Goal: Book appointment/travel/reservation

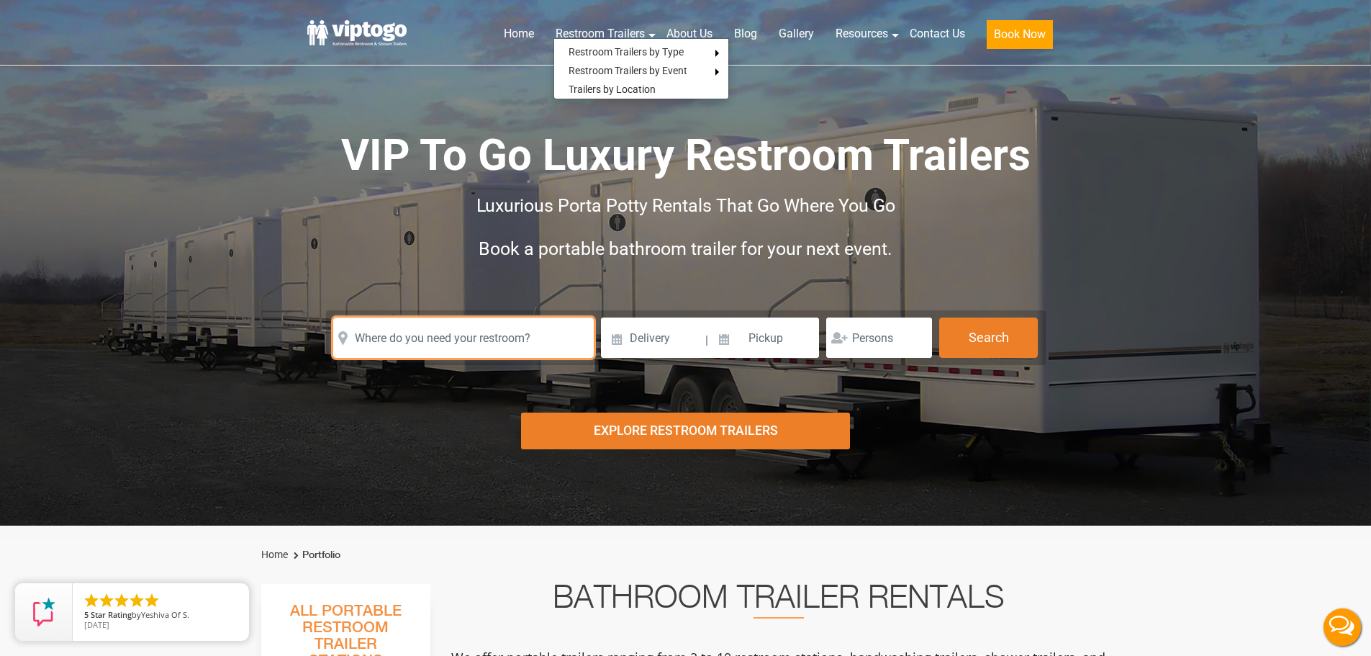
click at [445, 344] on input "text" at bounding box center [463, 337] width 261 height 40
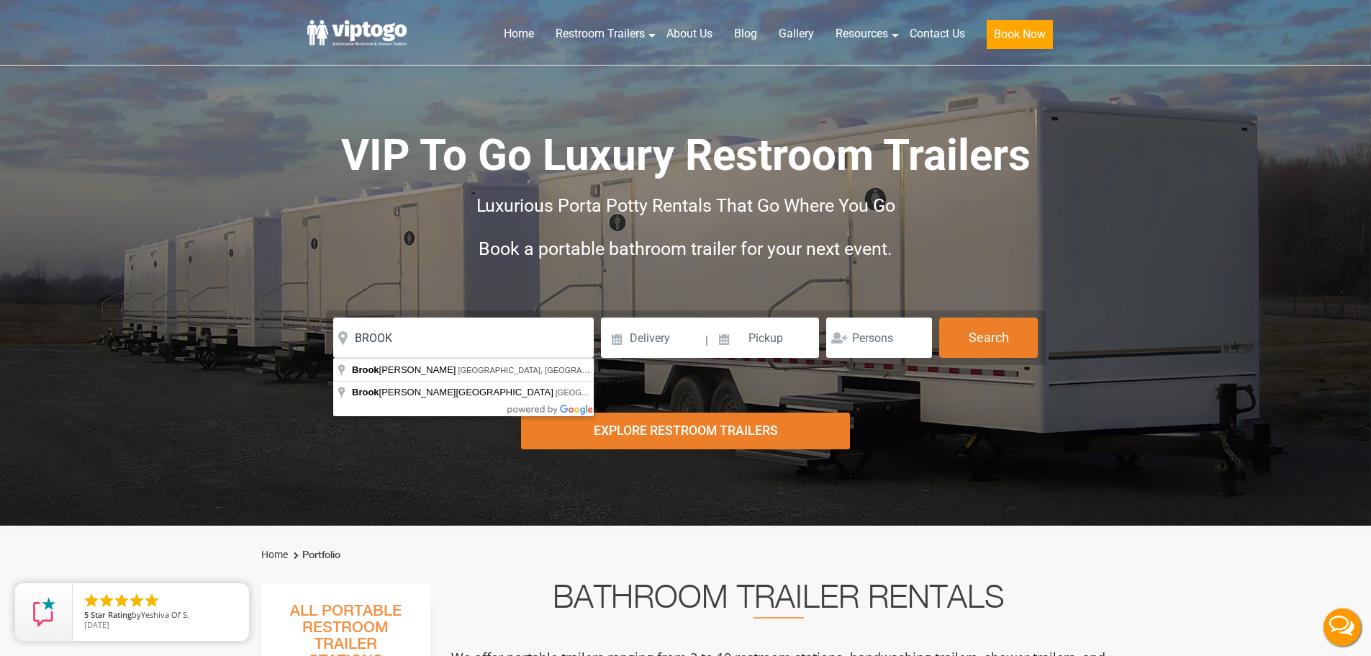
type input "[GEOGRAPHIC_DATA], [GEOGRAPHIC_DATA], [GEOGRAPHIC_DATA]"
drag, startPoint x: 465, startPoint y: 369, endPoint x: 481, endPoint y: 369, distance: 15.8
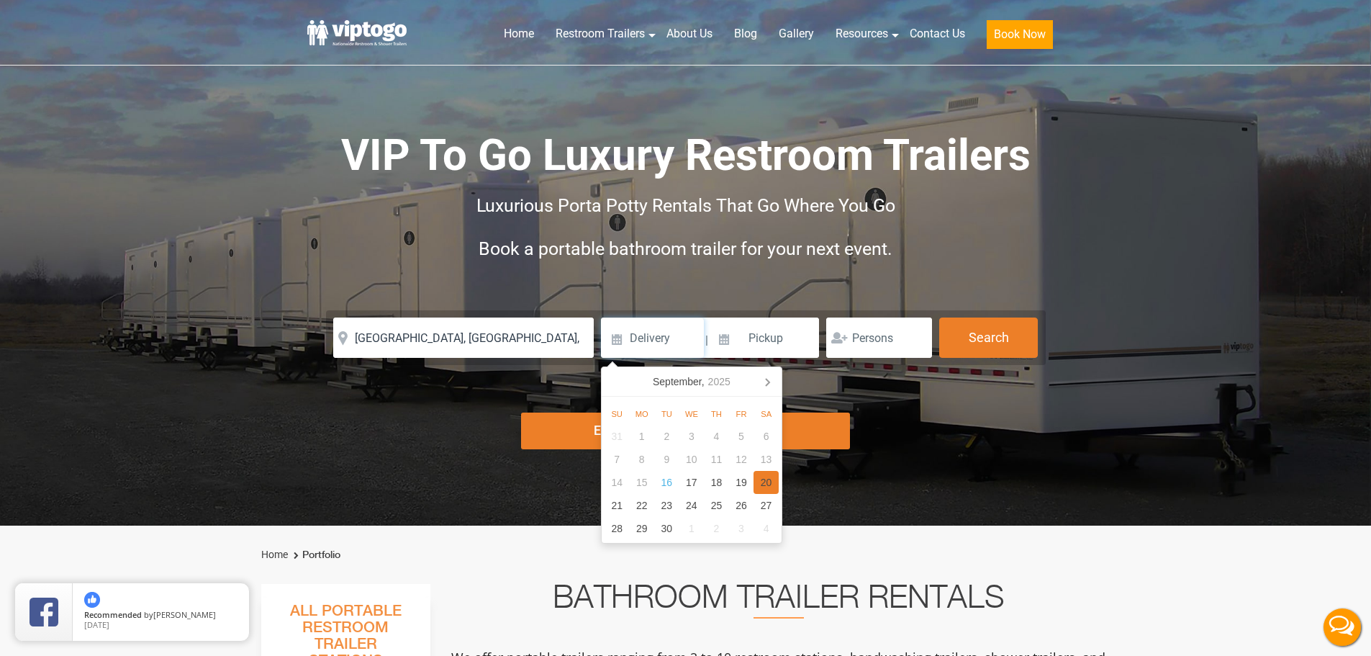
click at [772, 479] on div "20" at bounding box center [766, 482] width 25 height 23
type input "[DATE]"
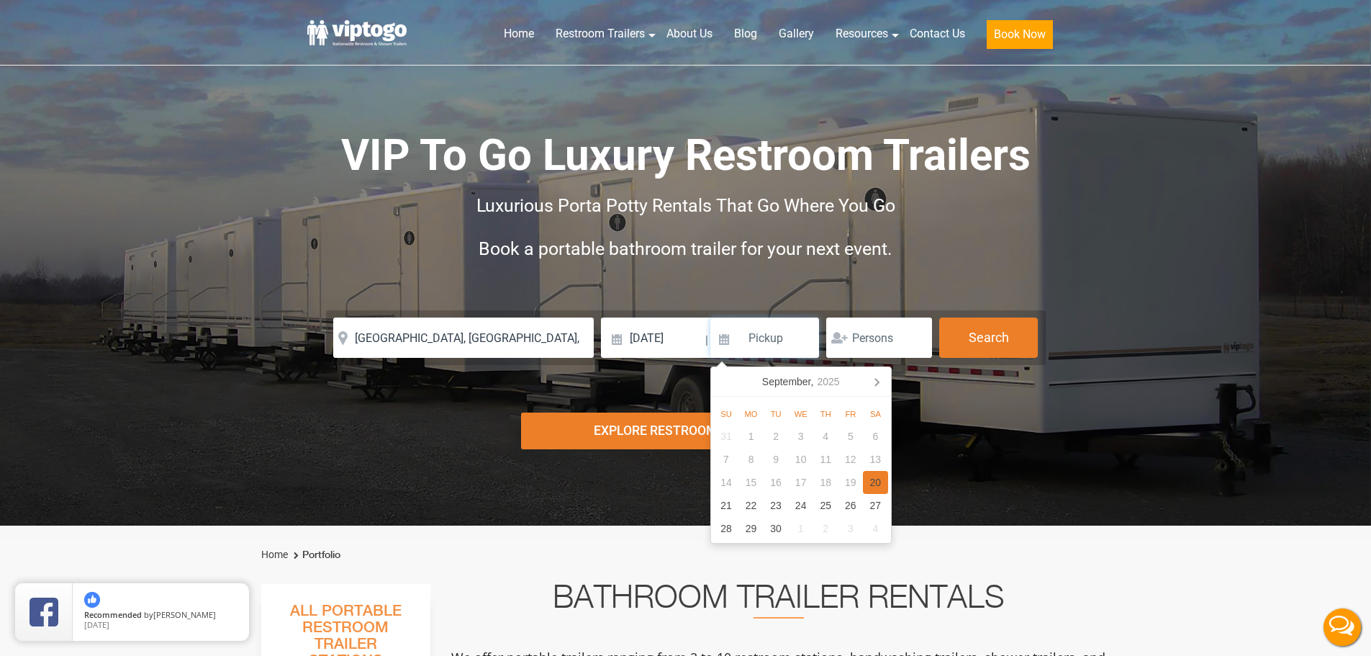
click at [885, 486] on div "20" at bounding box center [875, 482] width 25 height 23
type input "[DATE]"
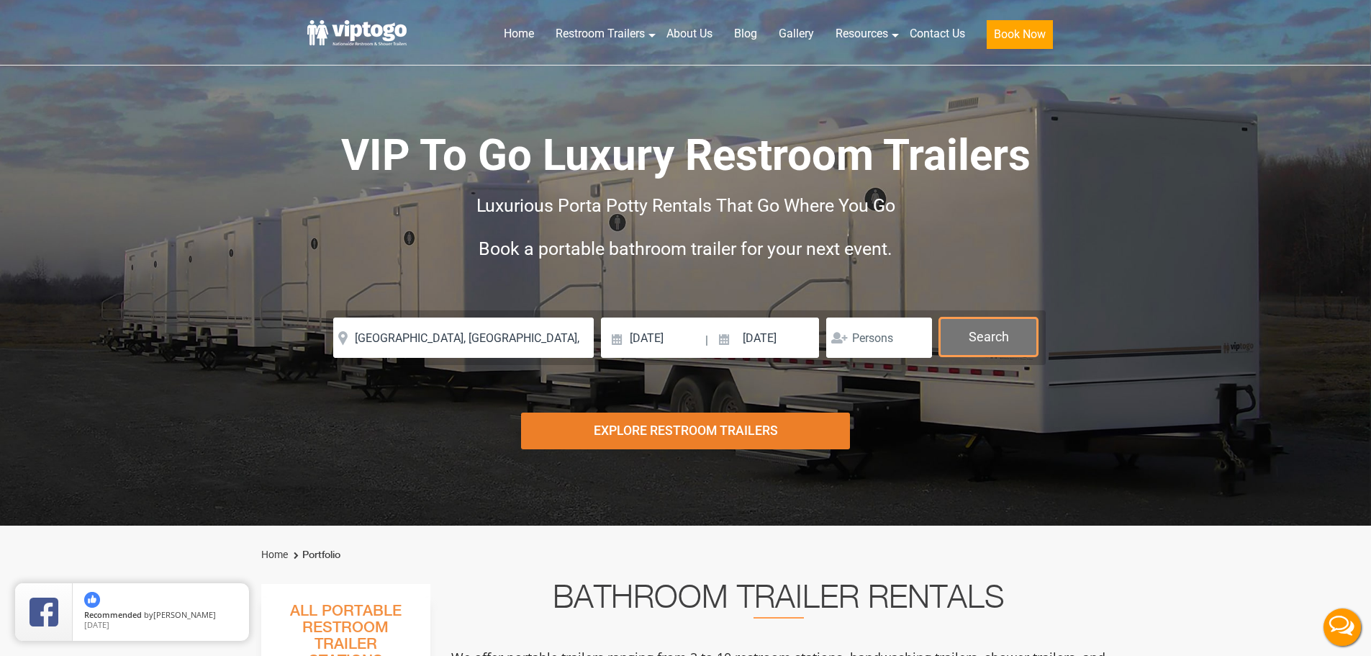
click at [1023, 333] on button "Search" at bounding box center [988, 336] width 99 height 39
click at [1013, 331] on button "Search" at bounding box center [988, 336] width 99 height 39
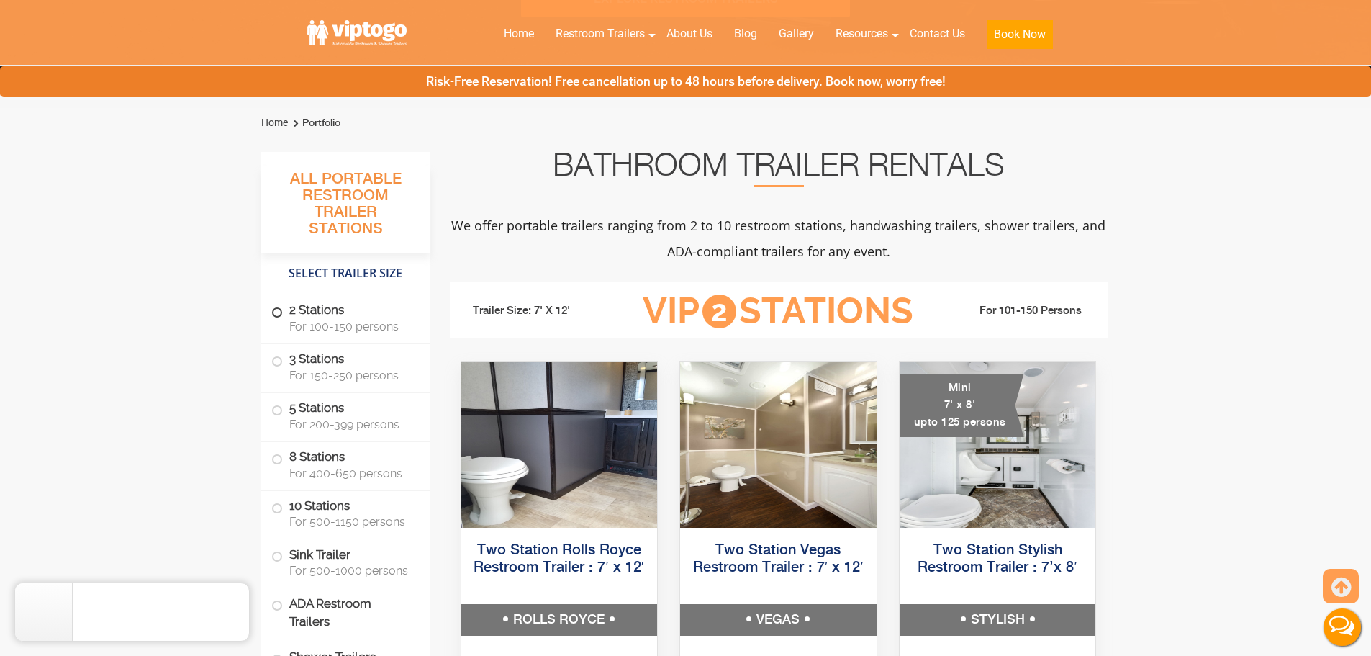
click at [373, 317] on label "2 Stations For 100-150 persons" at bounding box center [345, 317] width 149 height 45
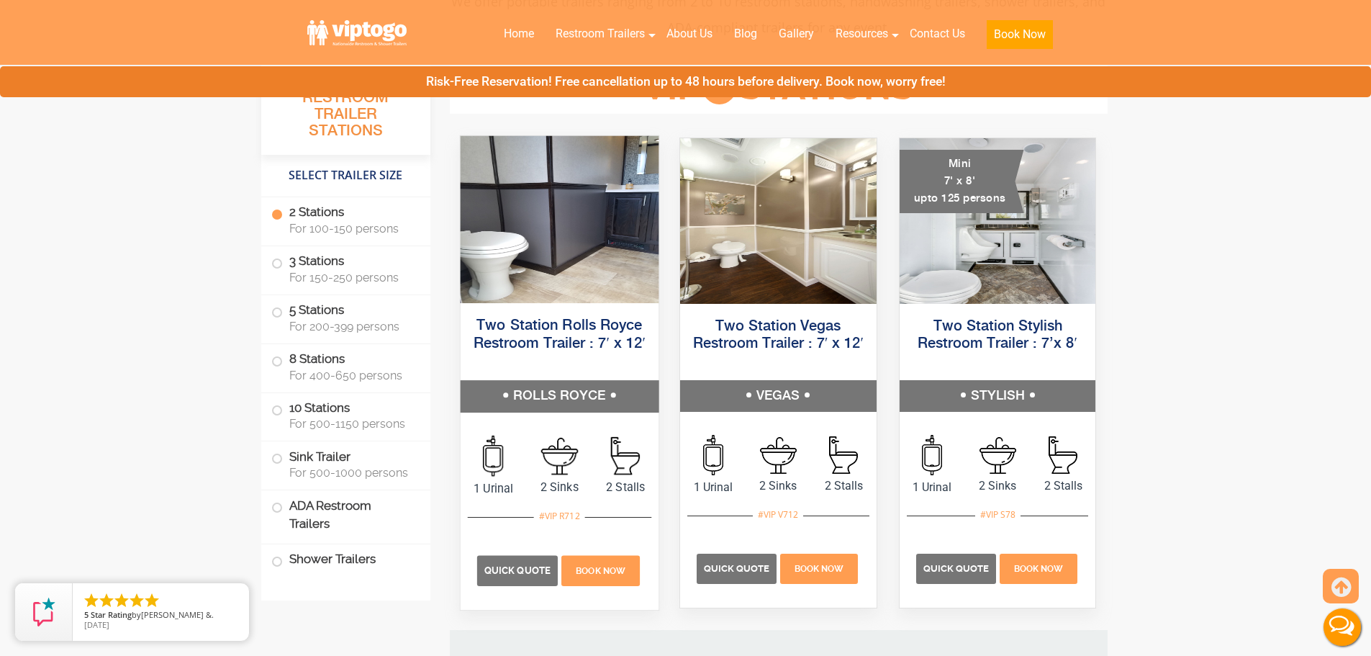
scroll to position [723, 0]
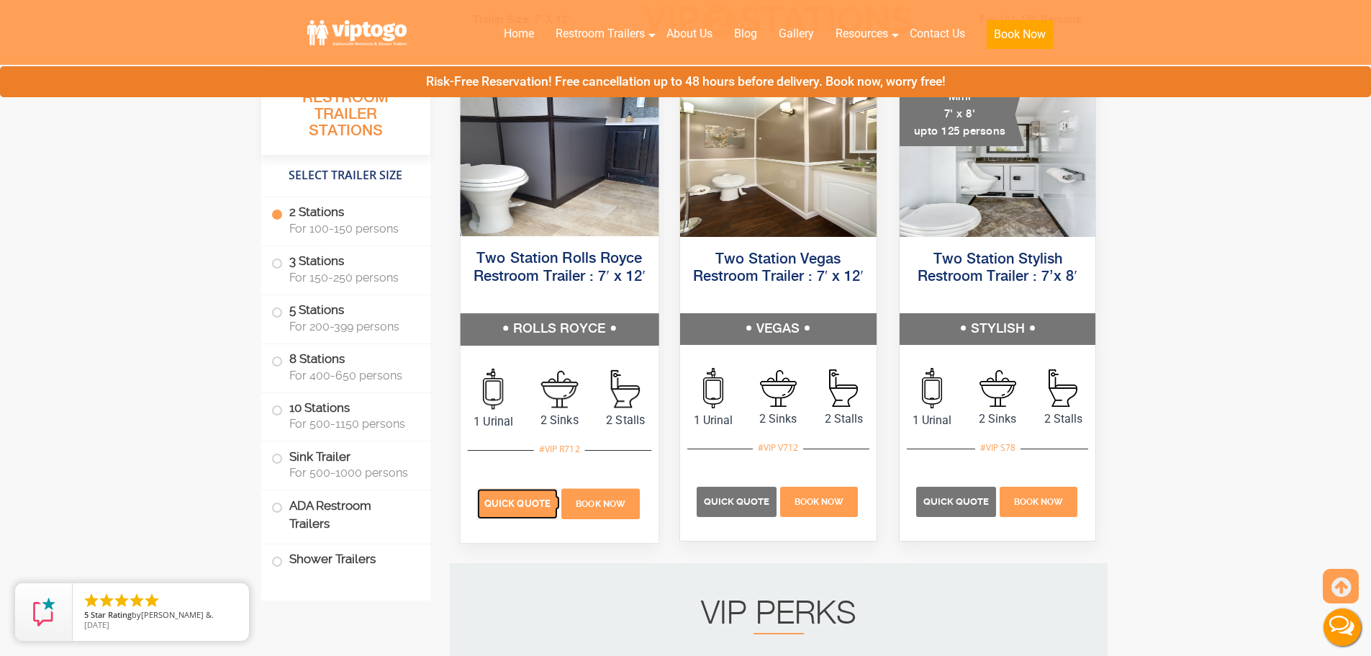
click at [546, 505] on span "Quick Quote" at bounding box center [517, 503] width 66 height 11
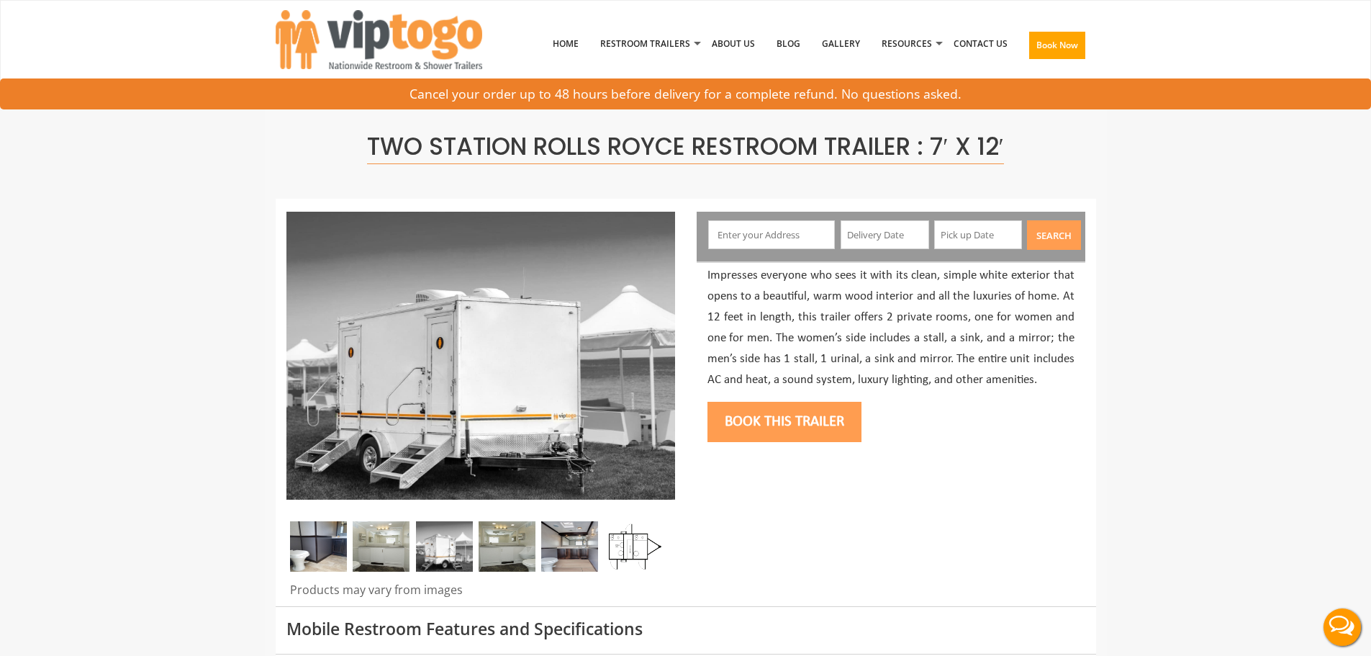
click at [768, 215] on div "Search" at bounding box center [891, 237] width 389 height 50
click at [775, 224] on input "text" at bounding box center [771, 234] width 127 height 29
type input "[GEOGRAPHIC_DATA], [GEOGRAPHIC_DATA], [GEOGRAPHIC_DATA]"
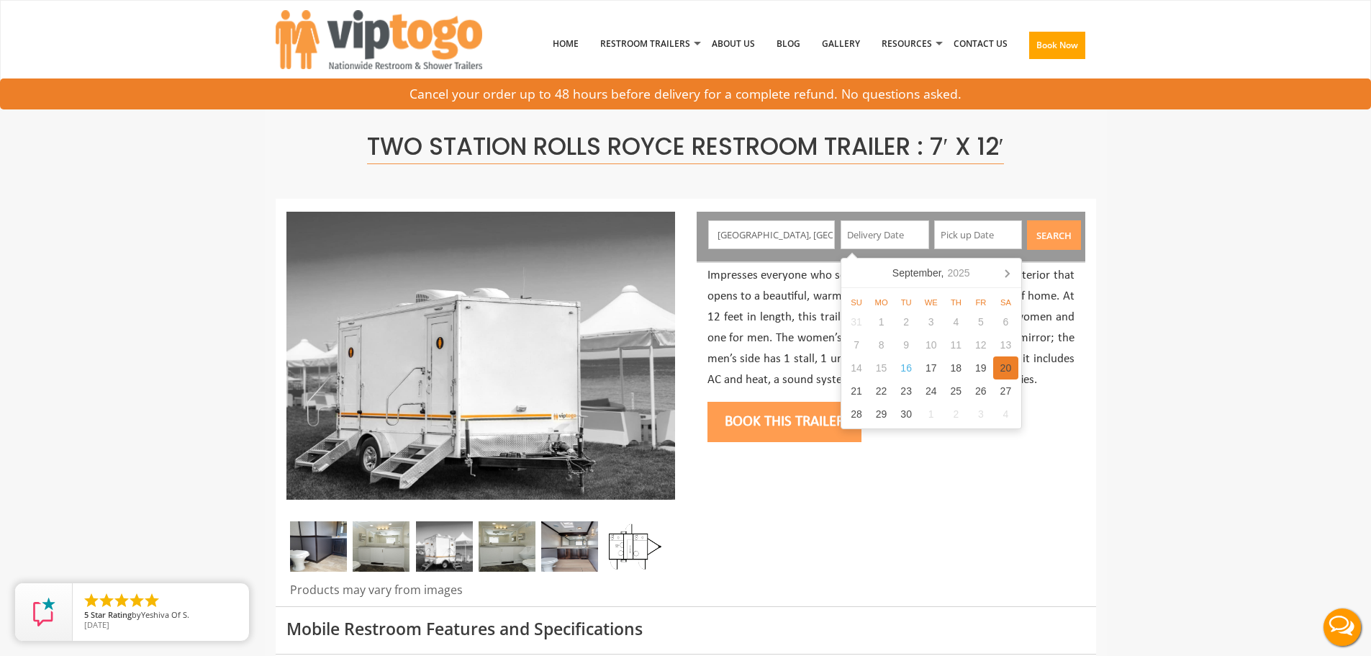
click at [1010, 364] on div "20" at bounding box center [1005, 367] width 25 height 23
type input "[DATE]"
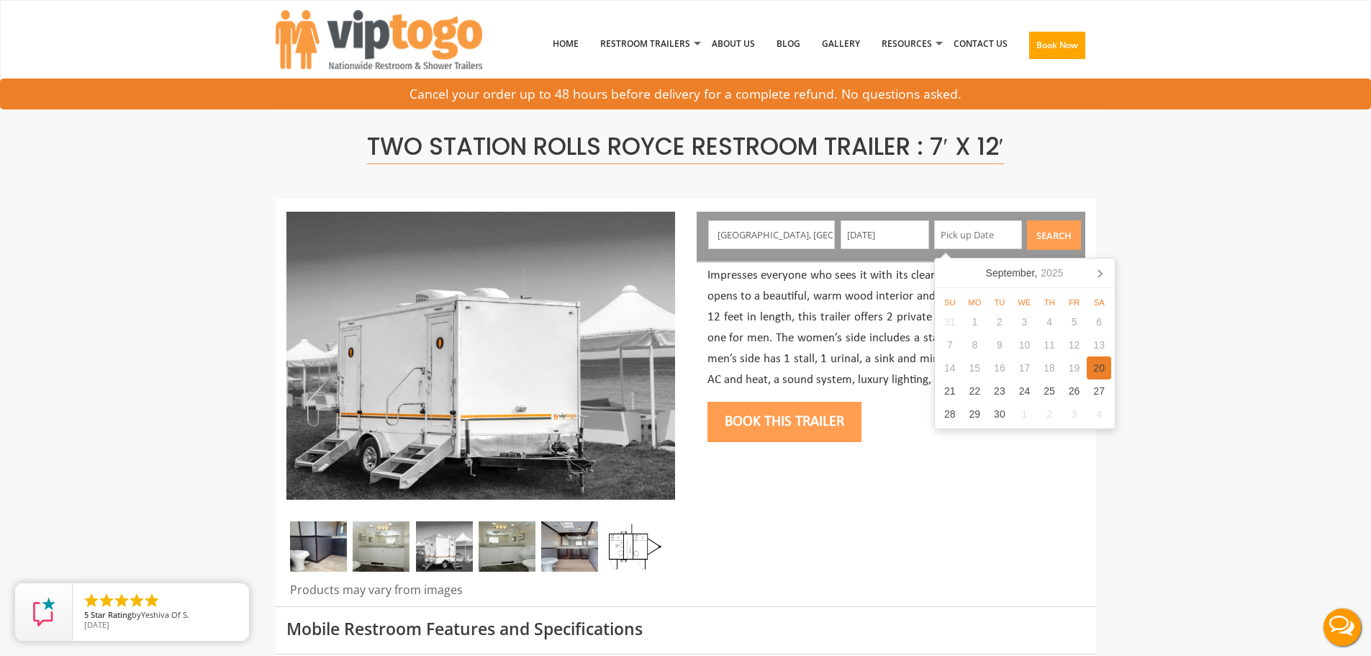
click at [1101, 371] on div "20" at bounding box center [1099, 367] width 25 height 23
type input "[DATE]"
click at [1047, 232] on button "Search" at bounding box center [1054, 235] width 54 height 30
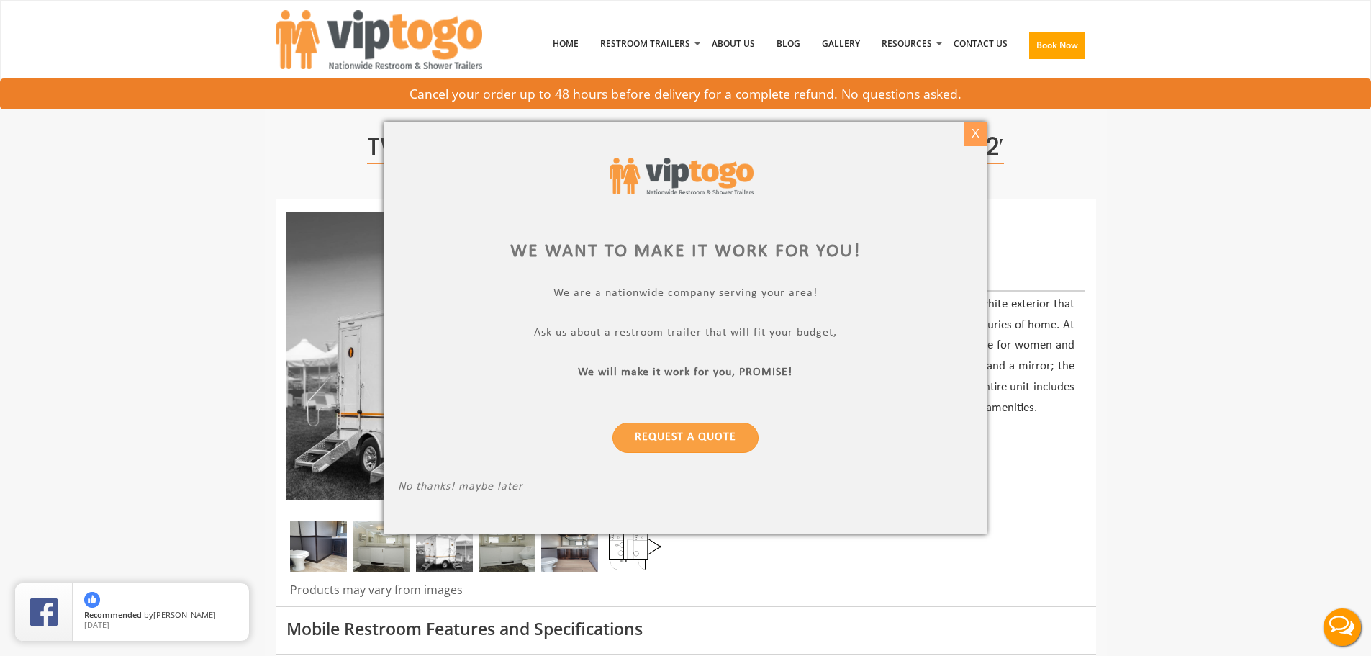
click at [981, 137] on div "X" at bounding box center [975, 134] width 22 height 24
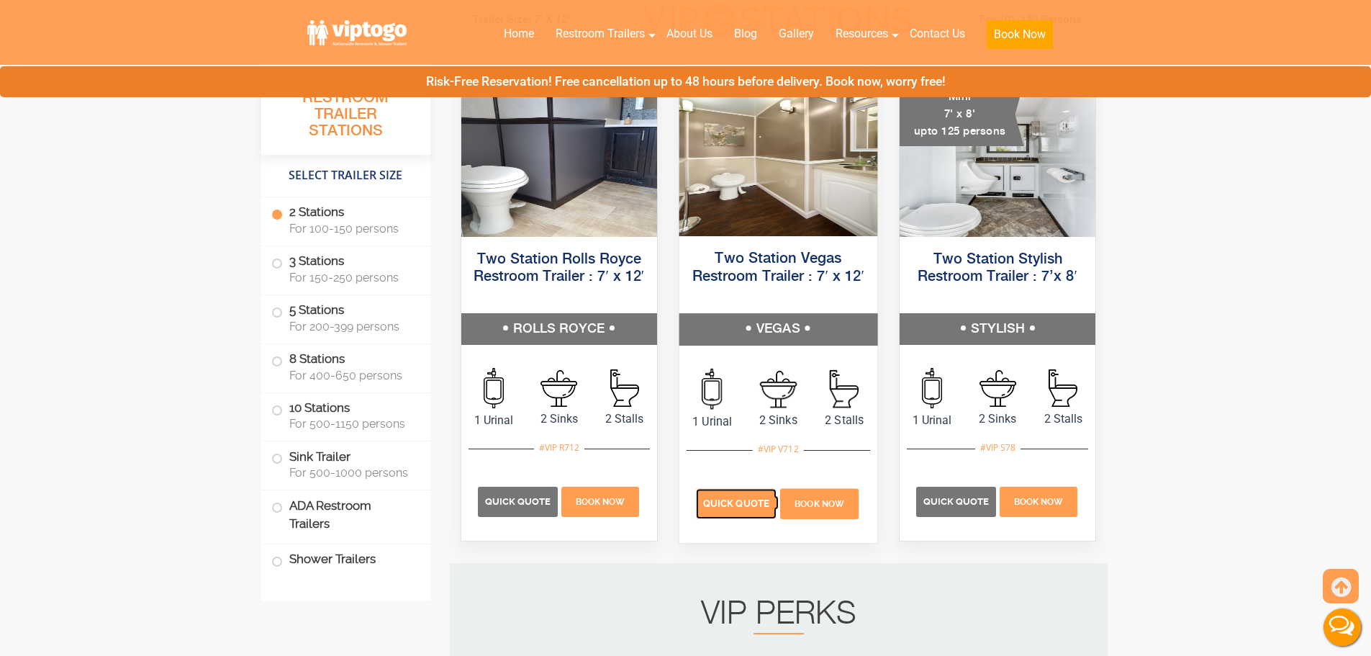
drag, startPoint x: 719, startPoint y: 507, endPoint x: 726, endPoint y: 494, distance: 14.8
click at [719, 507] on span "Quick Quote" at bounding box center [736, 503] width 66 height 11
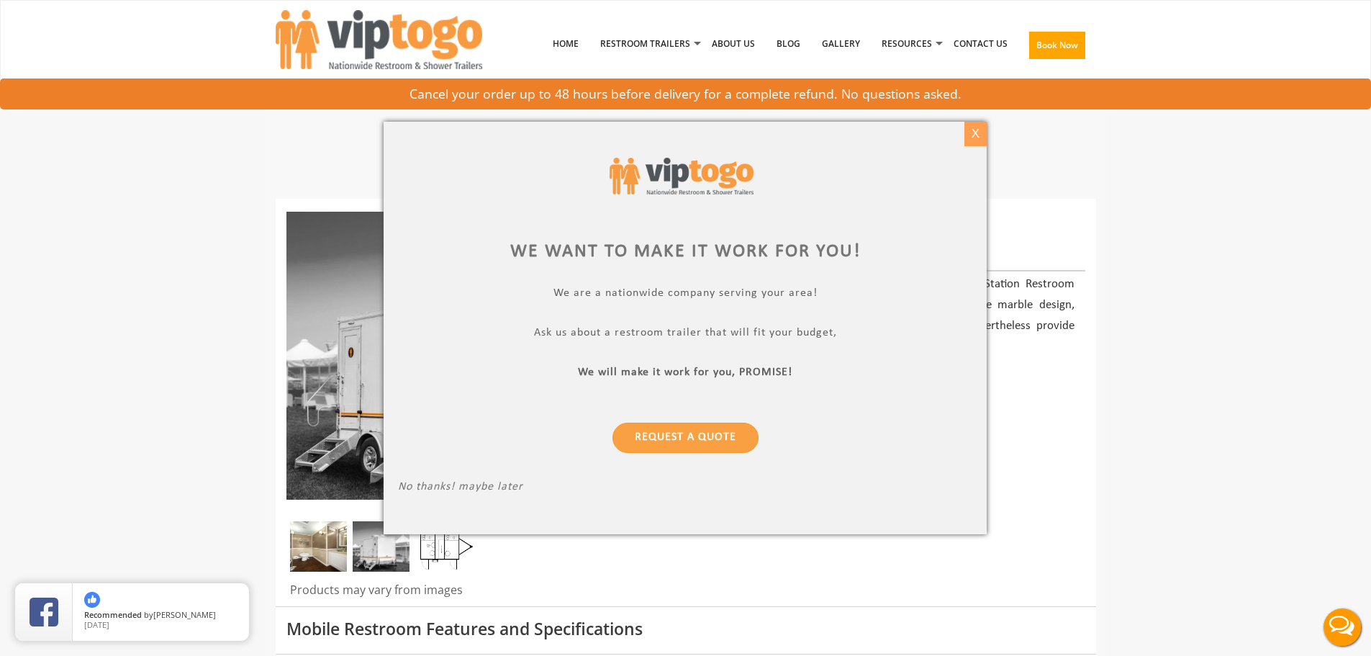
click at [970, 133] on div "X" at bounding box center [975, 134] width 22 height 24
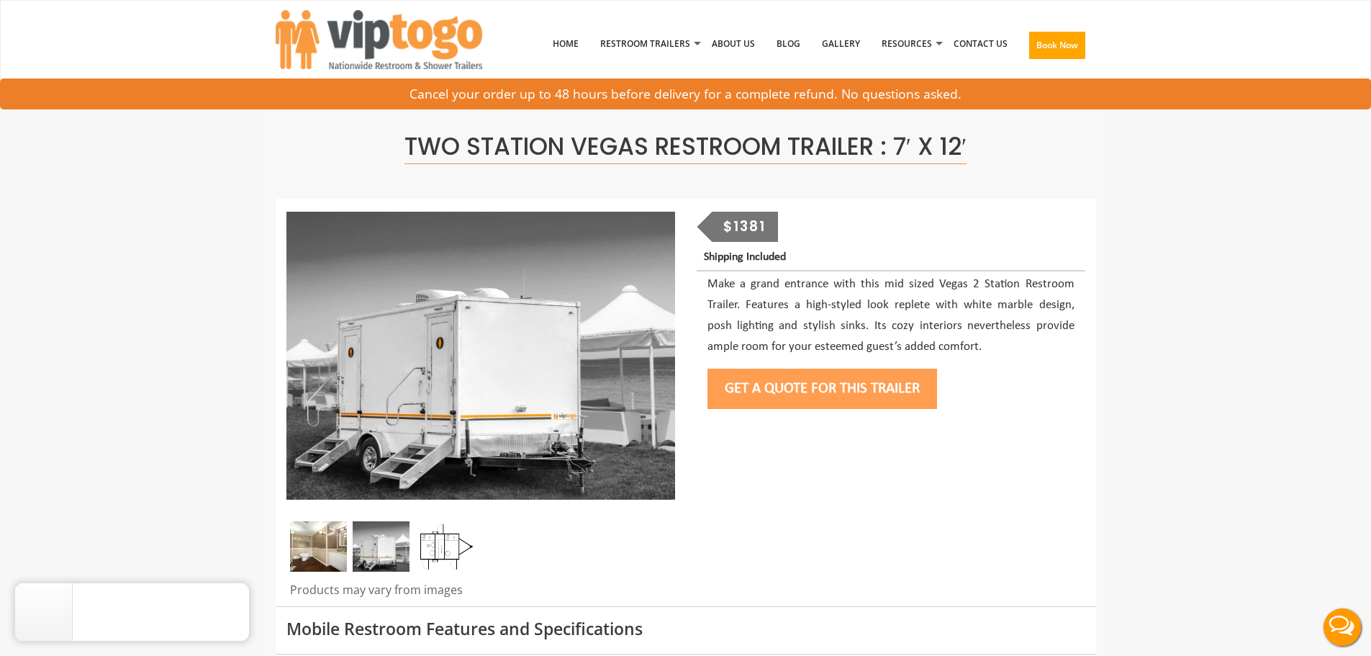
click at [970, 254] on p "Shipping Included" at bounding box center [894, 257] width 381 height 19
